Goal: Communication & Community: Share content

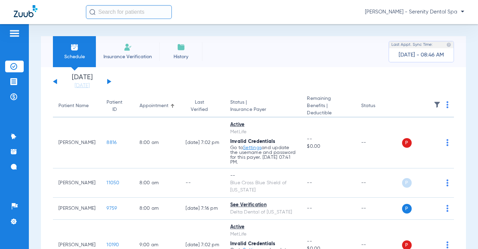
click at [21, 33] on div at bounding box center [14, 34] width 19 height 10
click at [14, 34] on img at bounding box center [14, 33] width 11 height 8
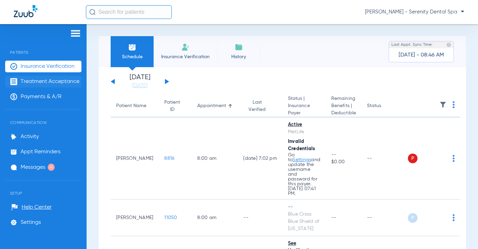
click at [26, 81] on span "Treatment Acceptance" at bounding box center [50, 81] width 59 height 7
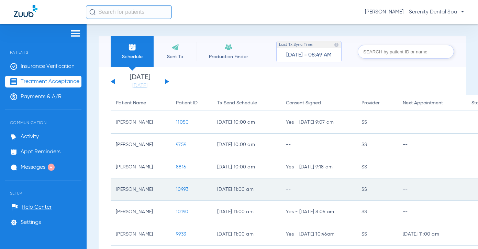
click at [181, 192] on span "10993" at bounding box center [182, 189] width 12 height 5
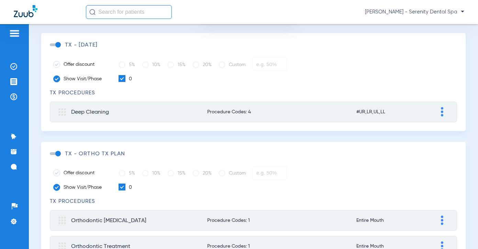
scroll to position [138, 0]
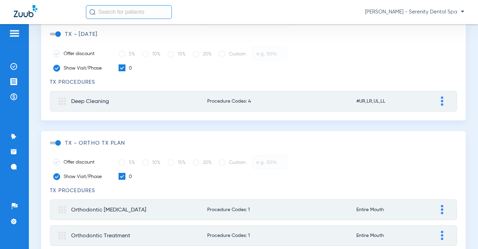
click at [58, 143] on span at bounding box center [55, 142] width 10 height 3
click at [51, 146] on input "checkbox" at bounding box center [51, 146] width 0 height 0
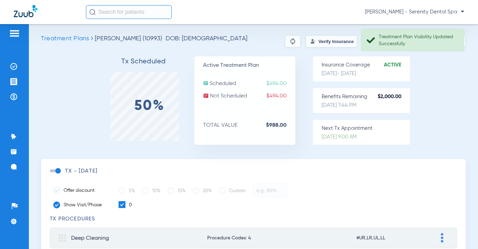
scroll to position [0, 0]
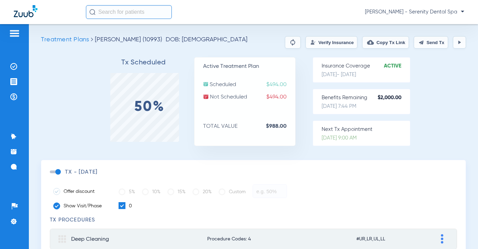
click at [430, 42] on button "Send Tx" at bounding box center [431, 42] width 34 height 12
